Goal: Check status: Check status

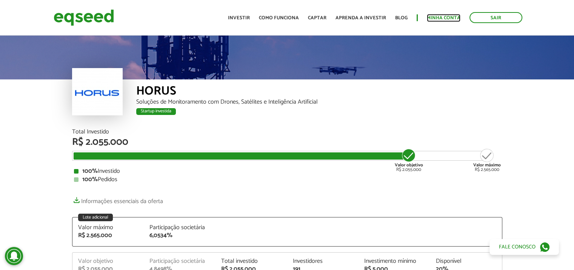
click at [447, 15] on link "Minha conta" at bounding box center [444, 17] width 34 height 5
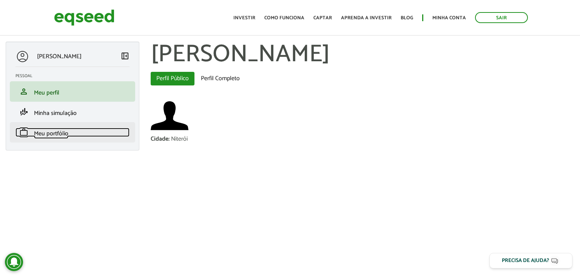
click at [43, 134] on span "Meu portfólio" at bounding box center [51, 133] width 34 height 10
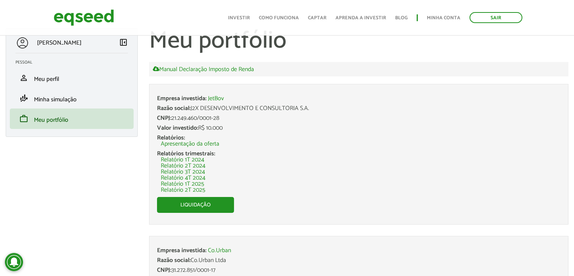
scroll to position [38, 0]
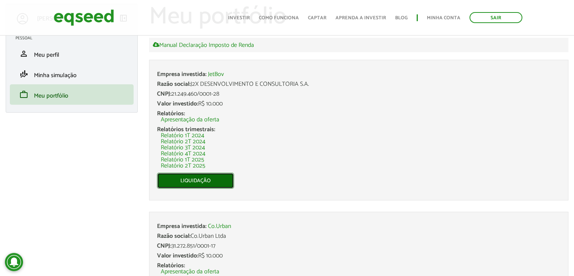
click at [210, 176] on link "Liquidação" at bounding box center [195, 181] width 77 height 16
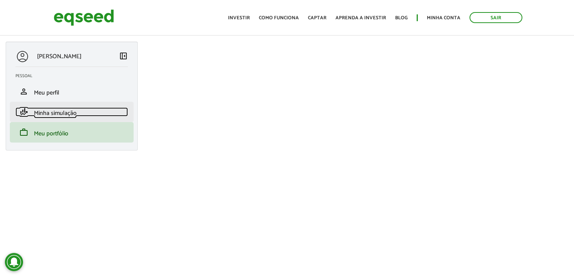
click at [55, 114] on span "Minha simulação" at bounding box center [55, 113] width 43 height 10
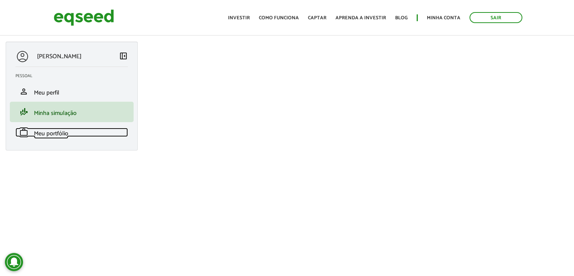
click at [53, 133] on span "Meu portfólio" at bounding box center [51, 133] width 34 height 10
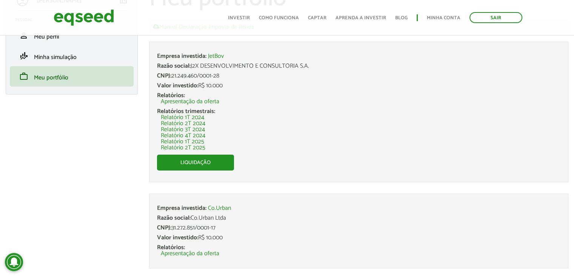
scroll to position [74, 0]
